Goal: Information Seeking & Learning: Check status

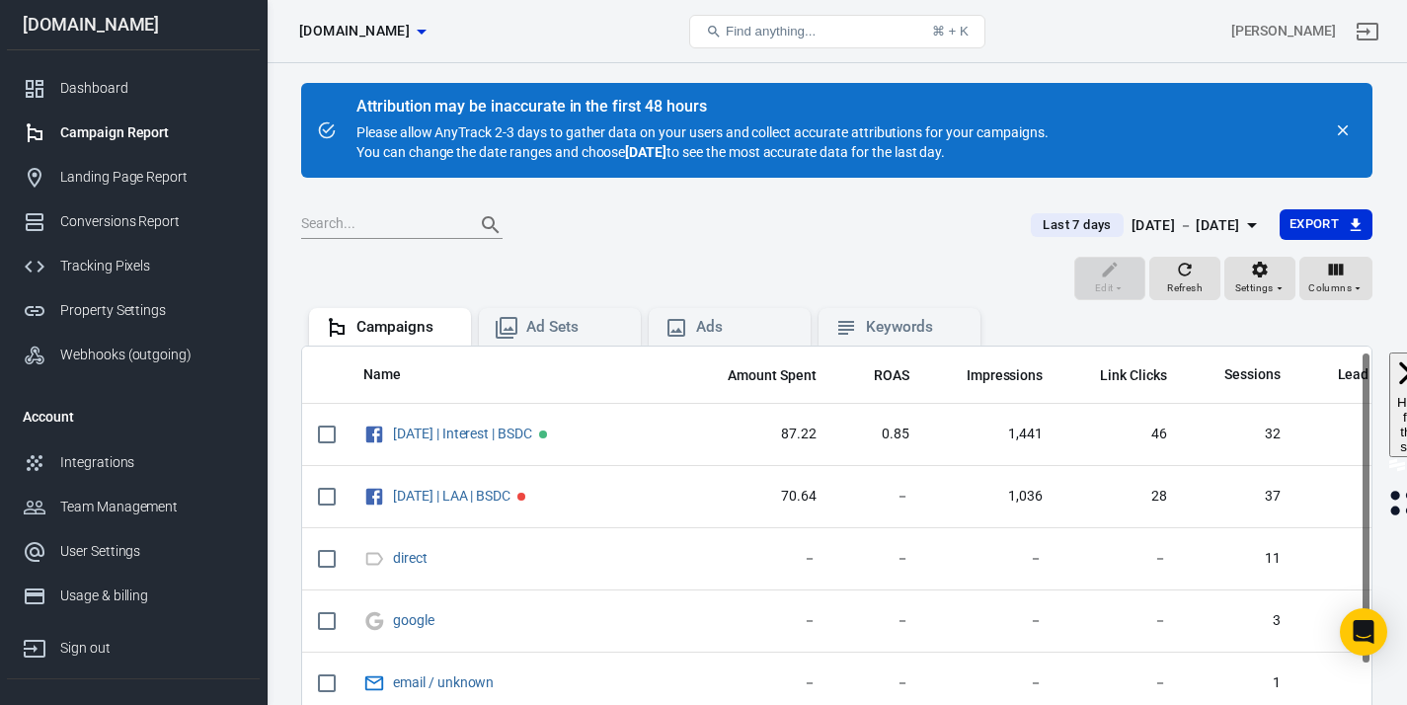
scroll to position [8, 0]
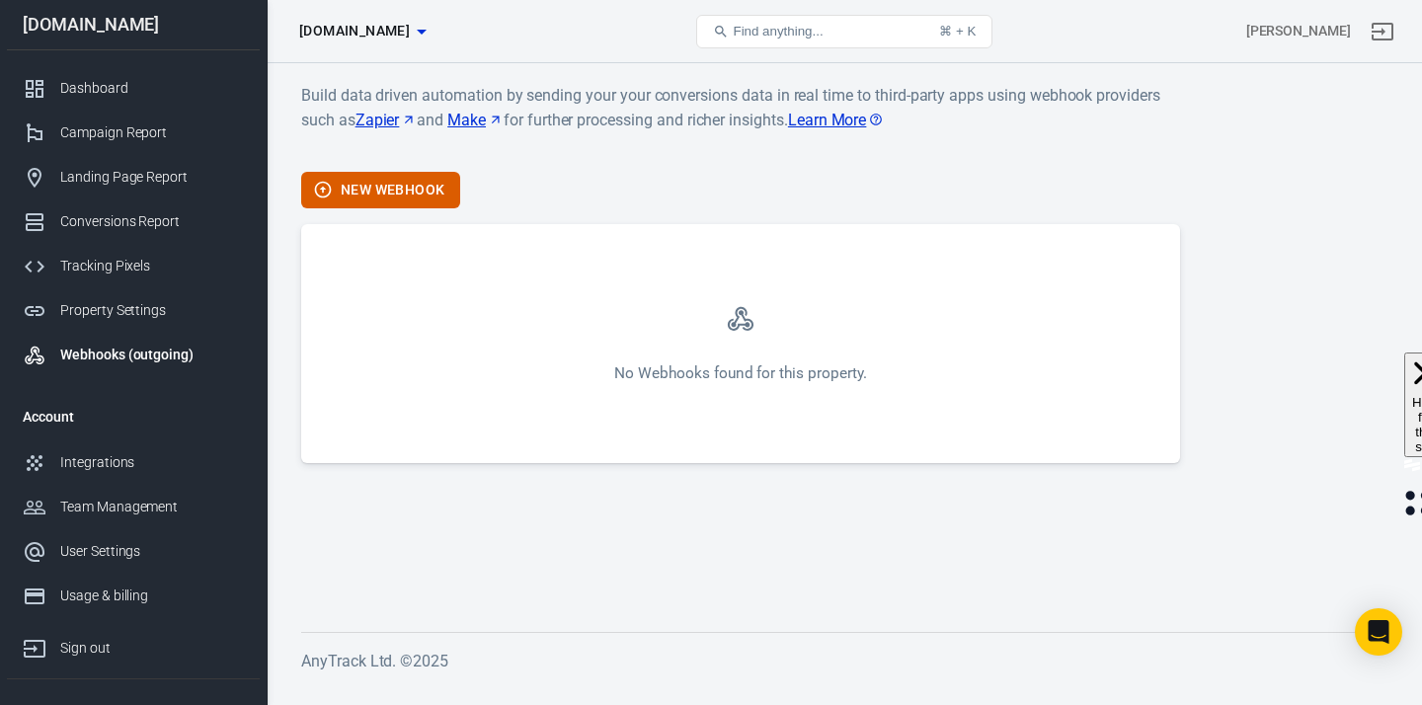
click at [93, 42] on div "[DOMAIN_NAME]" at bounding box center [133, 25] width 253 height 50
click at [91, 74] on link "Dashboard" at bounding box center [133, 88] width 253 height 44
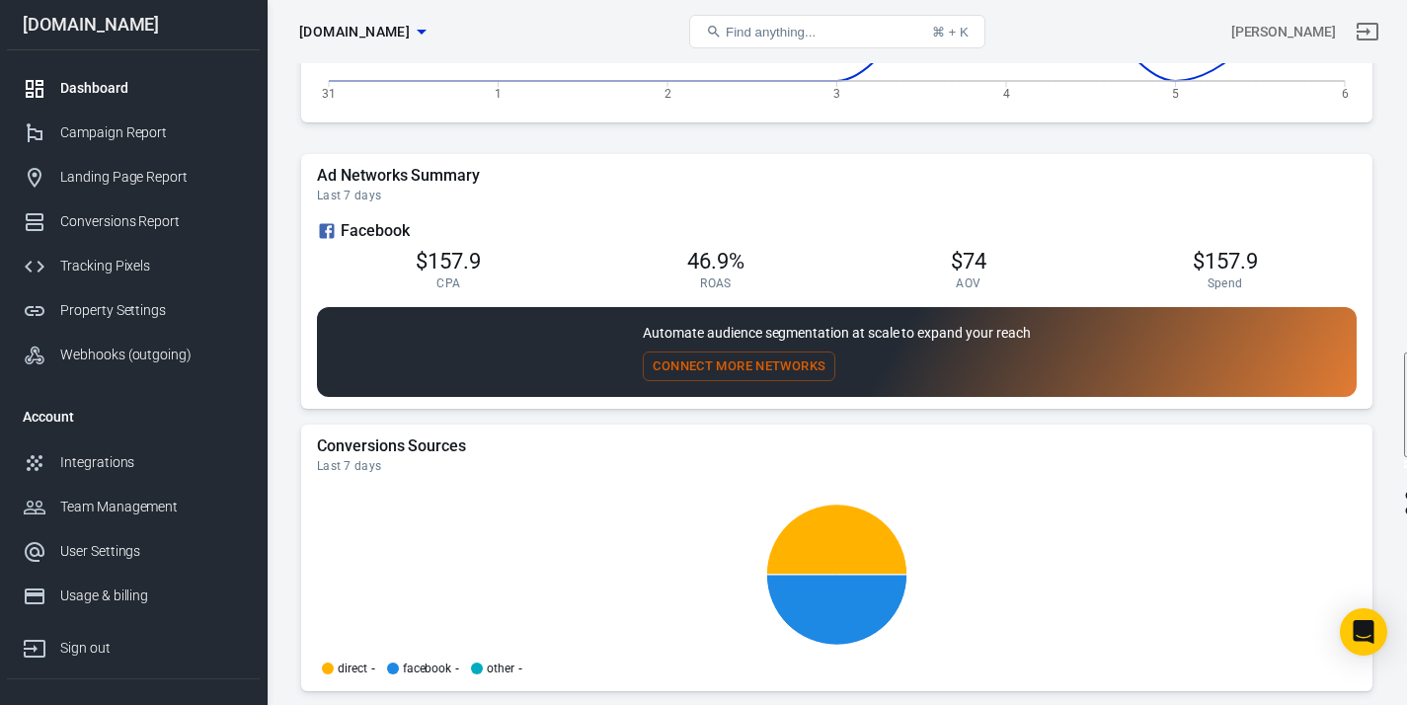
scroll to position [1662, 0]
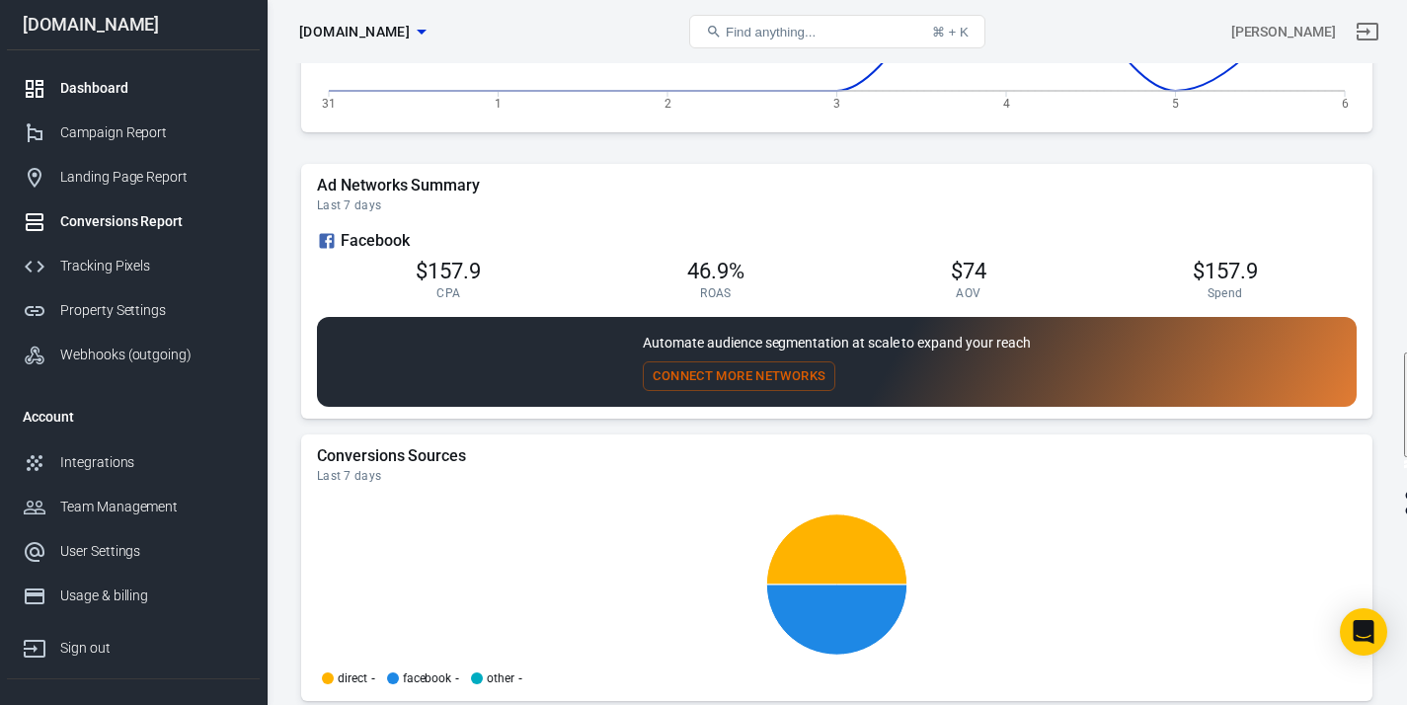
click at [112, 220] on div "Conversions Report" at bounding box center [152, 221] width 184 height 21
